Goal: Information Seeking & Learning: Find contact information

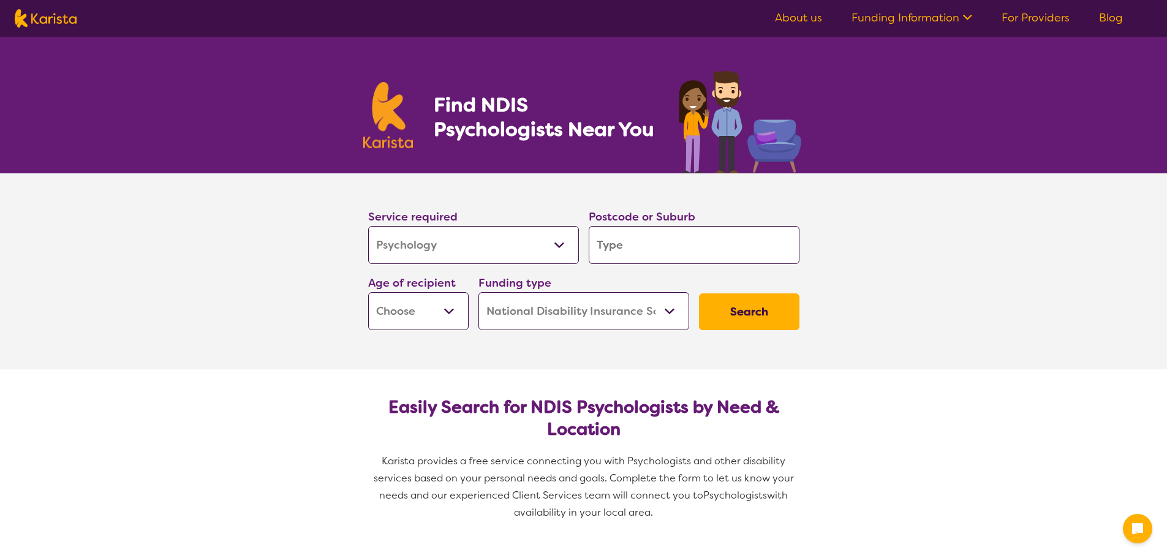
select select "Psychology"
select select "NDIS"
select select "Psychology"
select select "NDIS"
type input "s"
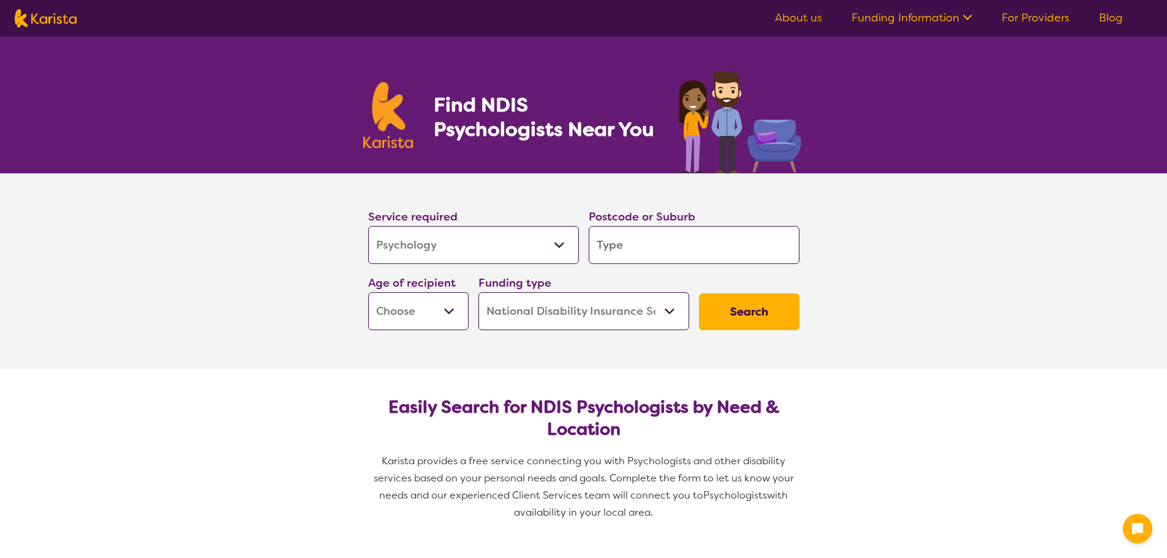
type input "s"
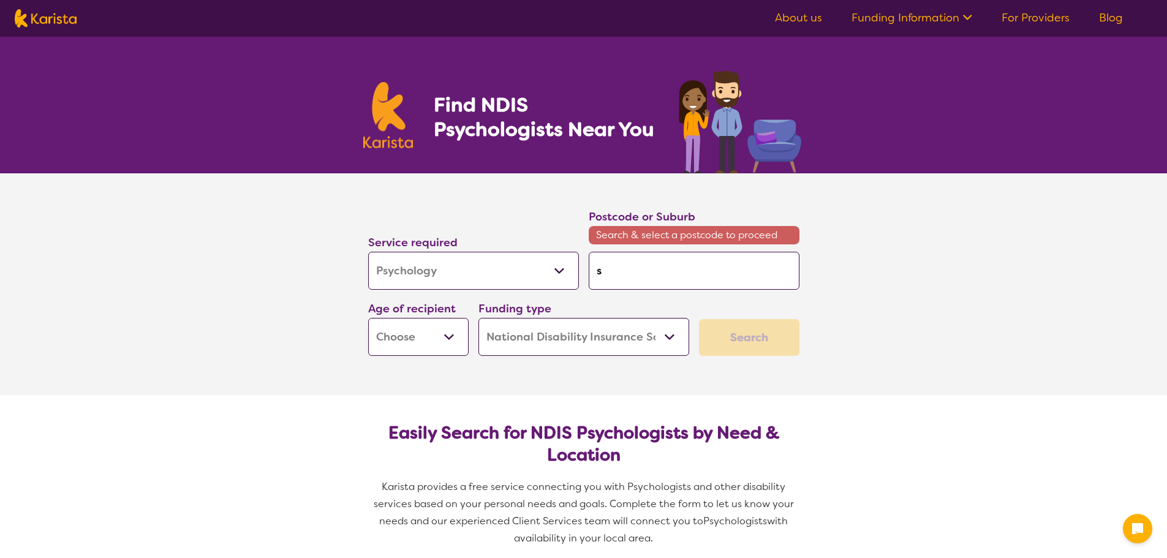
type input "si"
type input "sil"
type input "silv"
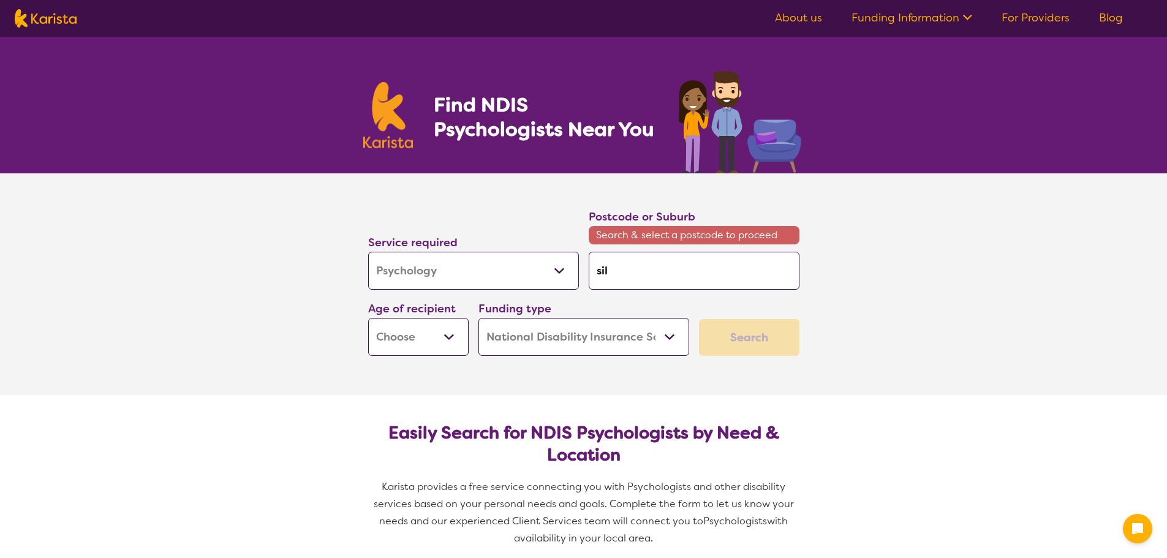
type input "silv"
type input "silve"
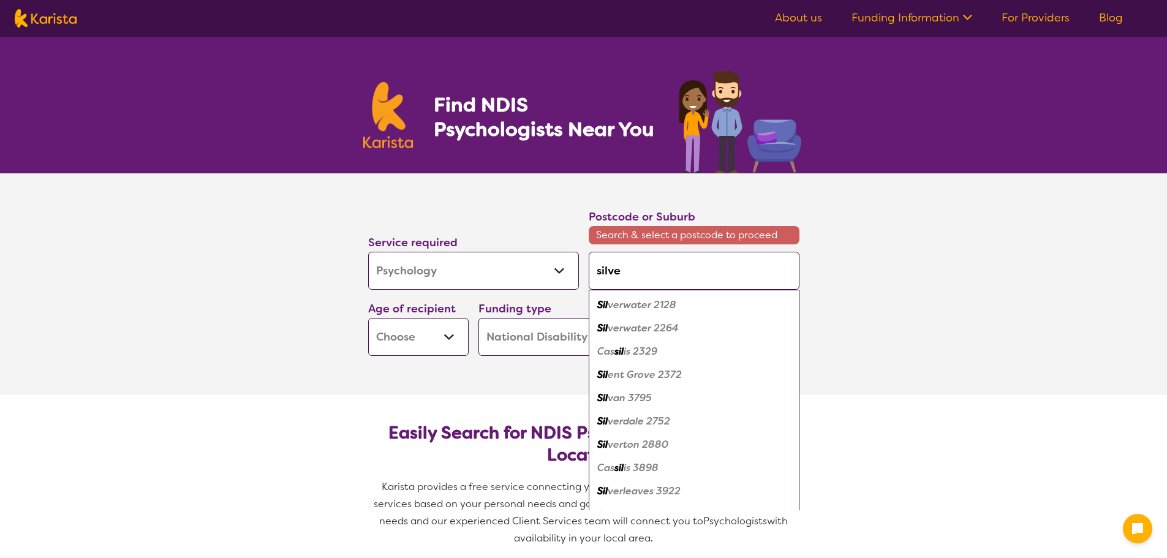
type input "silver"
type input "silverd"
type input "silverda"
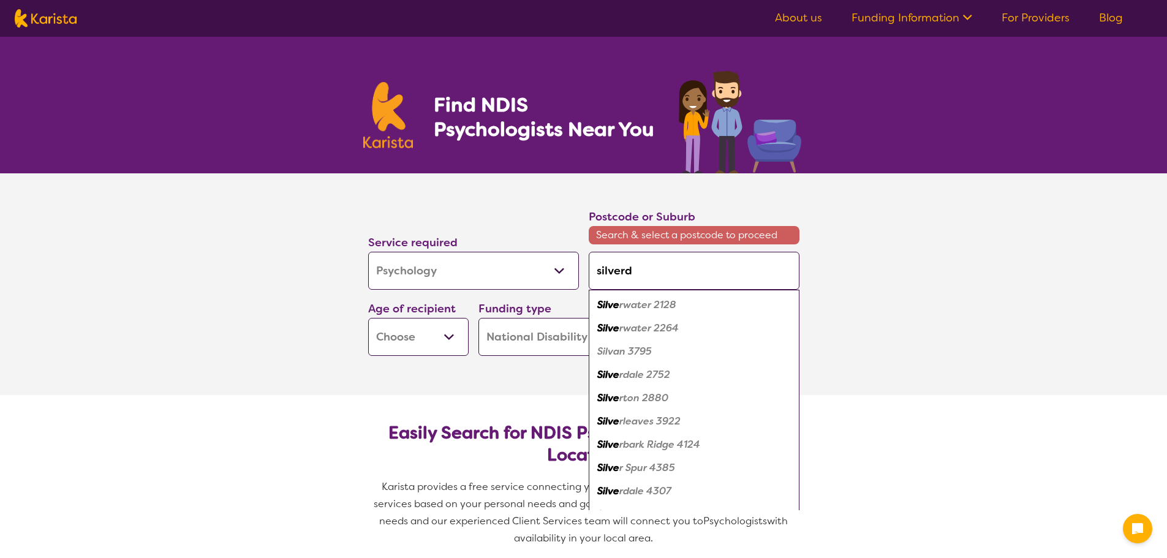
type input "silverda"
type input "silverdal"
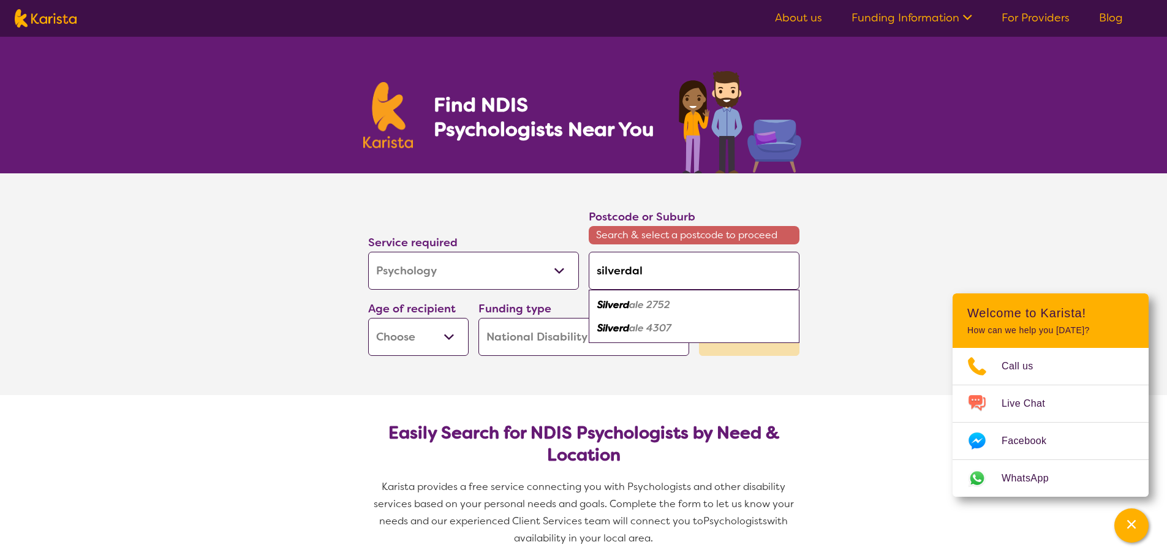
type input "silverdale"
click at [691, 306] on div "Silverdale 2752" at bounding box center [694, 305] width 199 height 23
type input "2752"
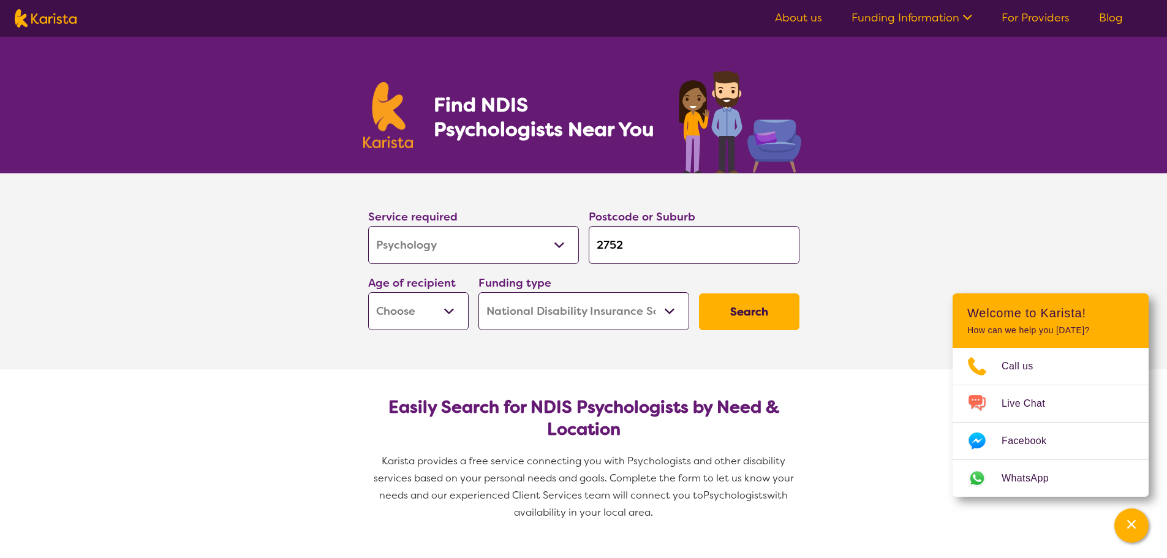
click at [457, 314] on select "Early Childhood - 0 to 9 Child - 10 to 11 Adolescent - 12 to 17 Adult - 18 to 6…" at bounding box center [418, 311] width 100 height 38
select select "AS"
click at [368, 292] on select "Early Childhood - 0 to 9 Child - 10 to 11 Adolescent - 12 to 17 Adult - 18 to 6…" at bounding box center [418, 311] width 100 height 38
select select "AS"
click at [763, 313] on button "Search" at bounding box center [749, 312] width 100 height 37
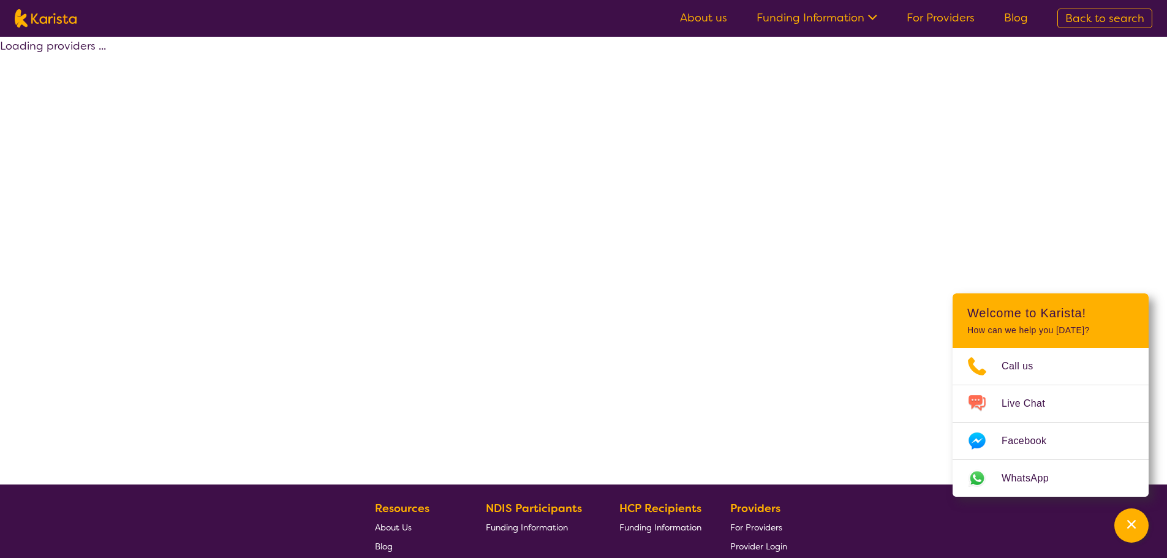
select select "by_score"
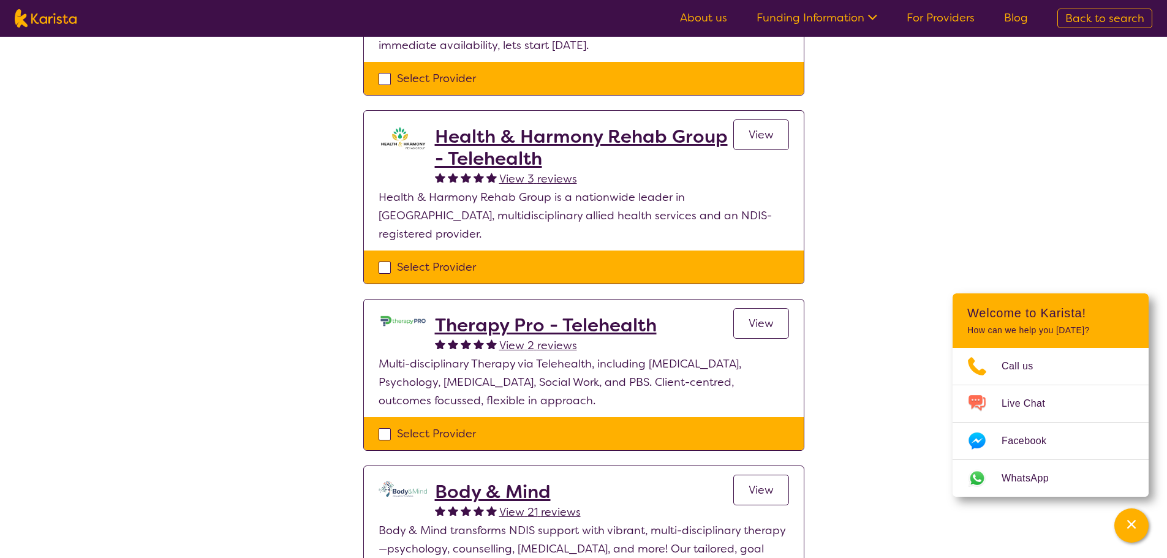
scroll to position [490, 0]
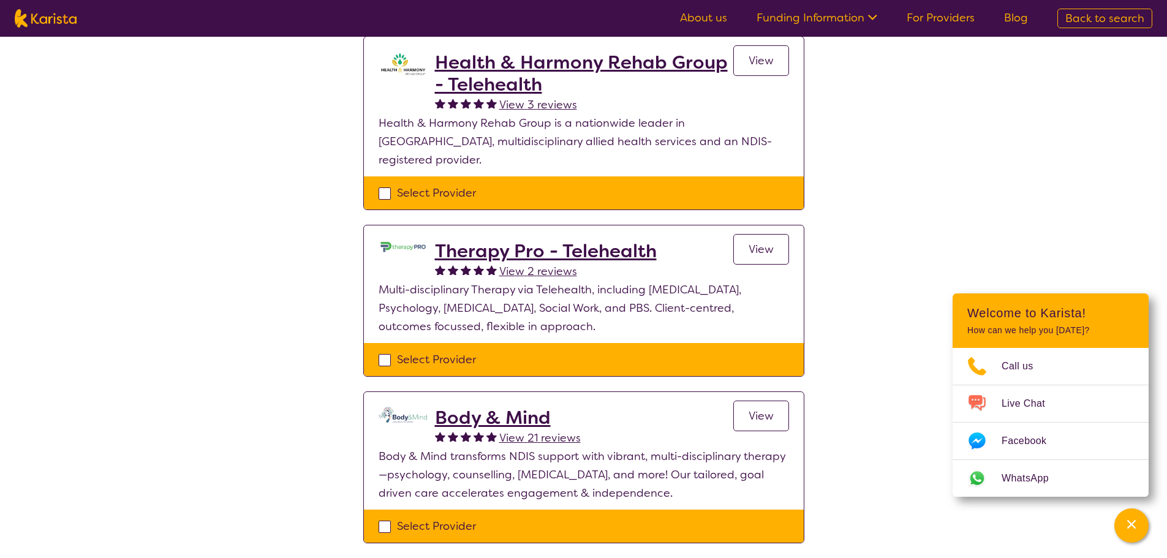
click at [770, 409] on span "View" at bounding box center [761, 416] width 25 height 15
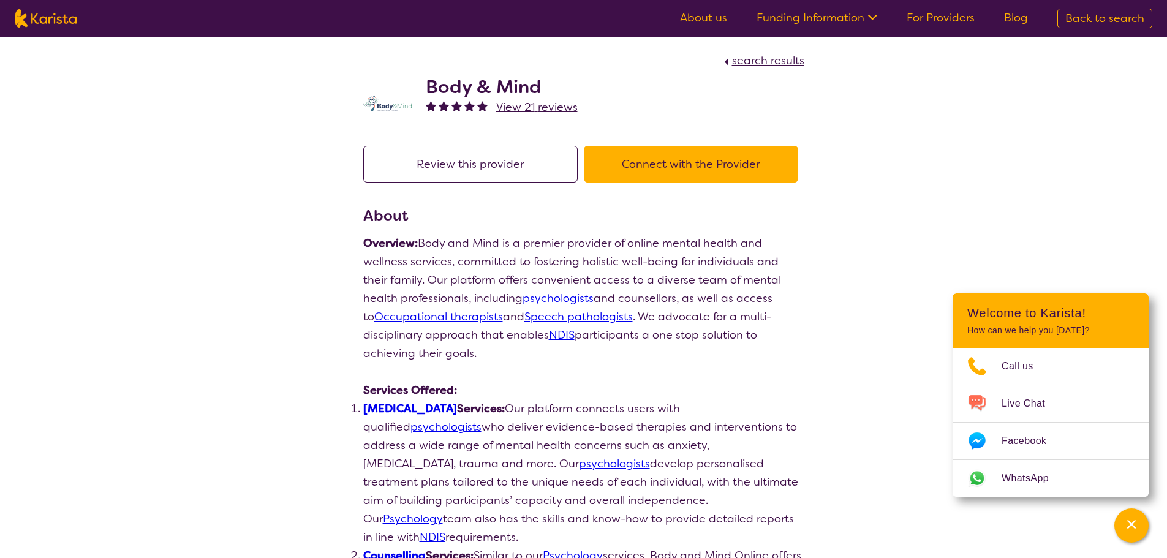
click at [655, 165] on button "Connect with the Provider" at bounding box center [691, 164] width 214 height 37
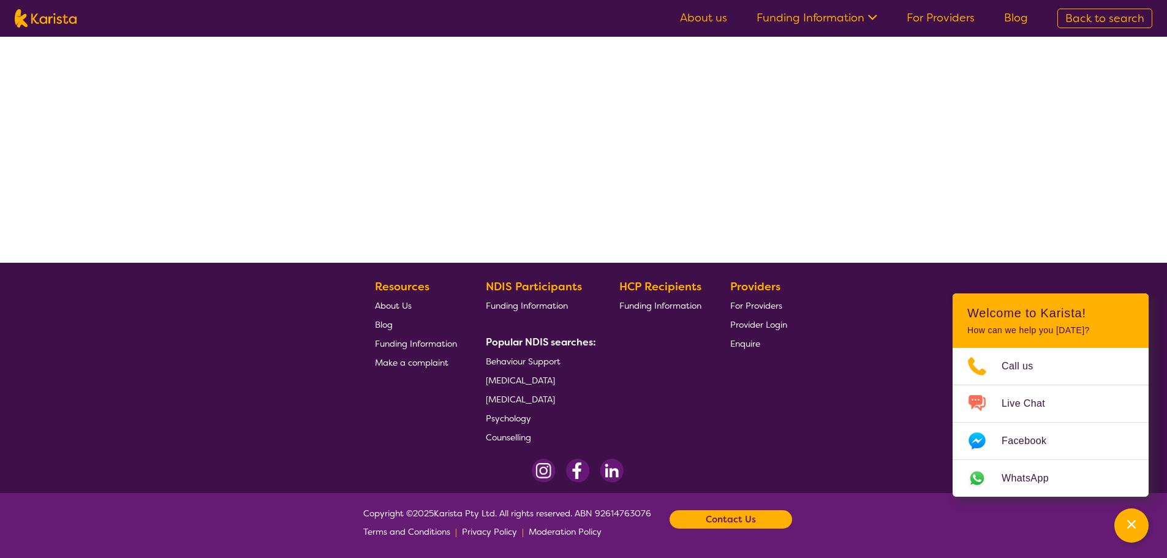
select select "by_score"
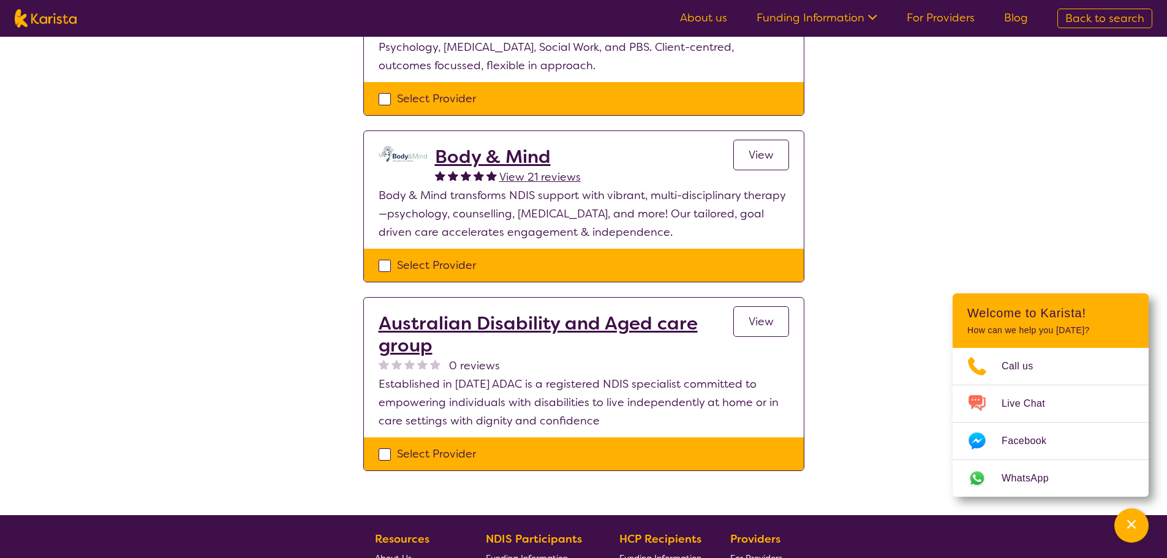
scroll to position [773, 0]
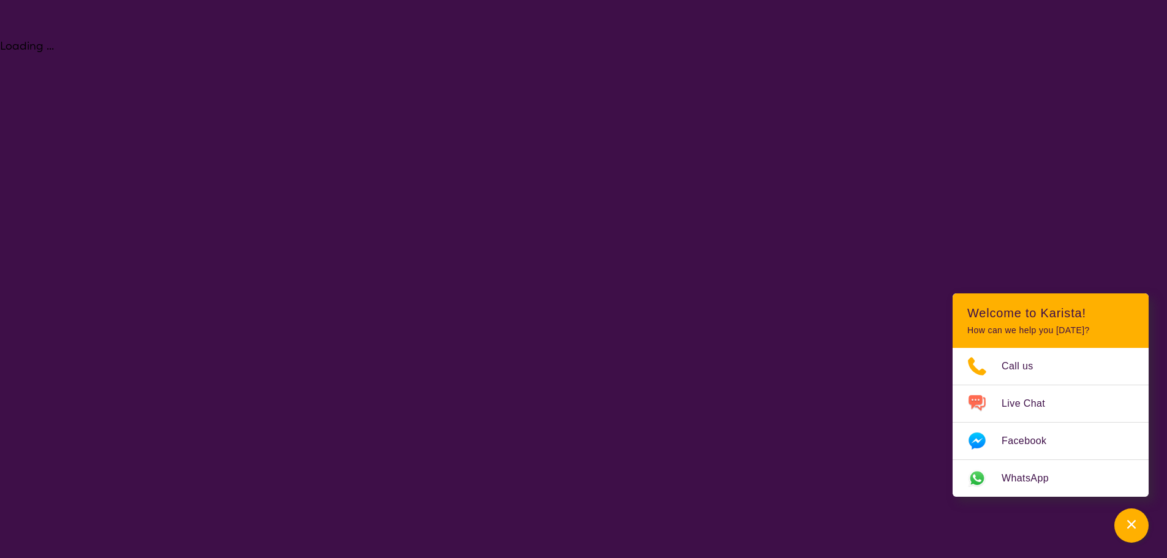
select select "Psychology"
select select "AS"
select select "NDIS"
select select "Psychology"
select select "AS"
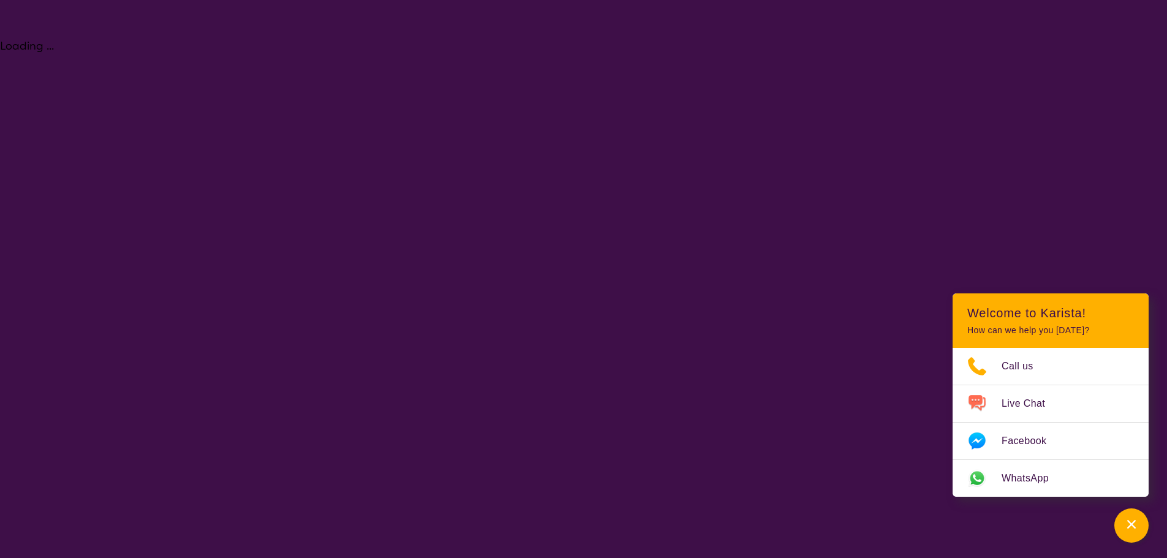
select select "NDIS"
